Goal: Go to known website: Access a specific website the user already knows

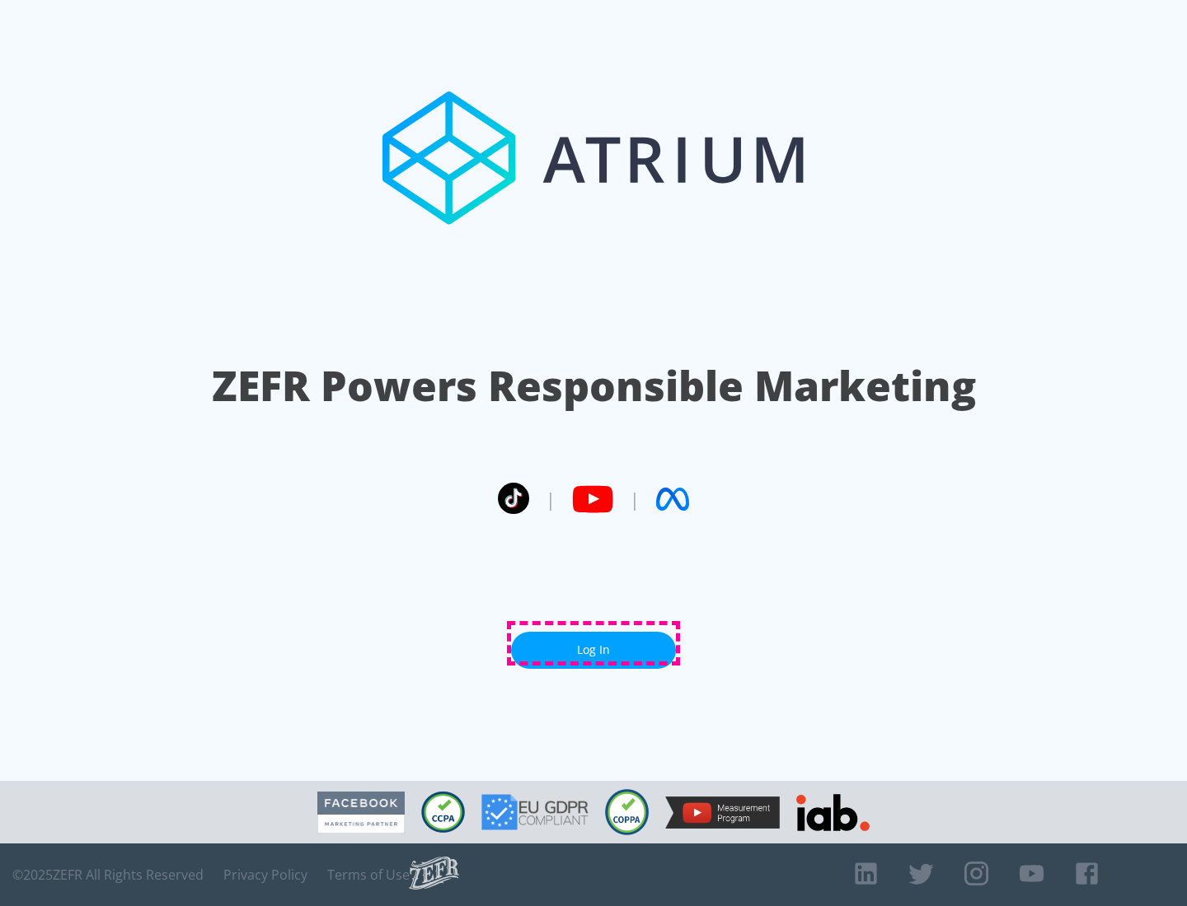
click at [593, 644] on link "Log In" at bounding box center [593, 650] width 165 height 37
